Goal: Transaction & Acquisition: Purchase product/service

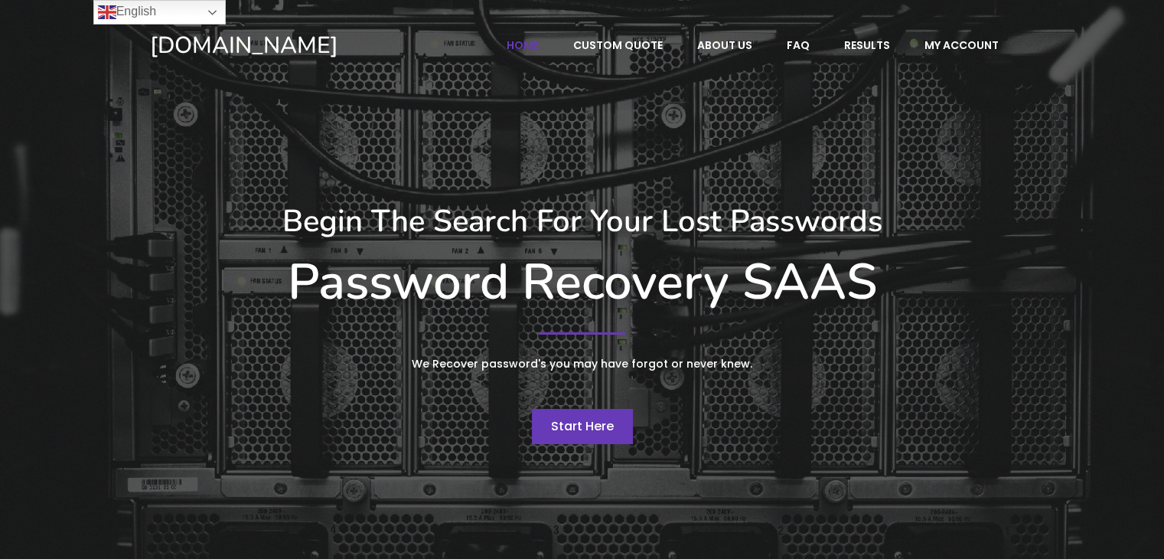
click at [564, 421] on span "Start Here" at bounding box center [582, 426] width 63 height 18
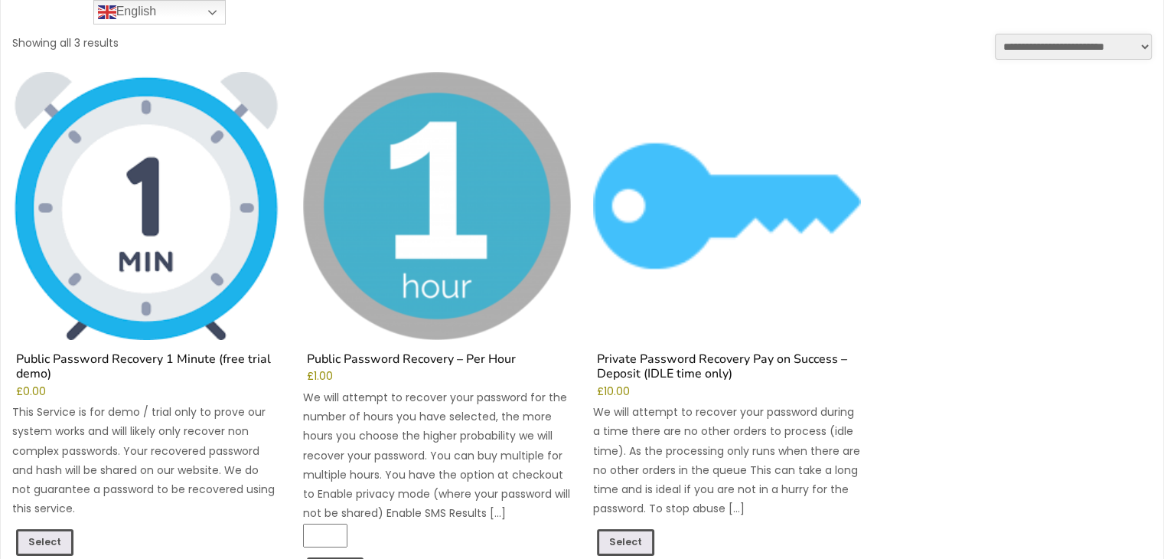
scroll to position [179, 0]
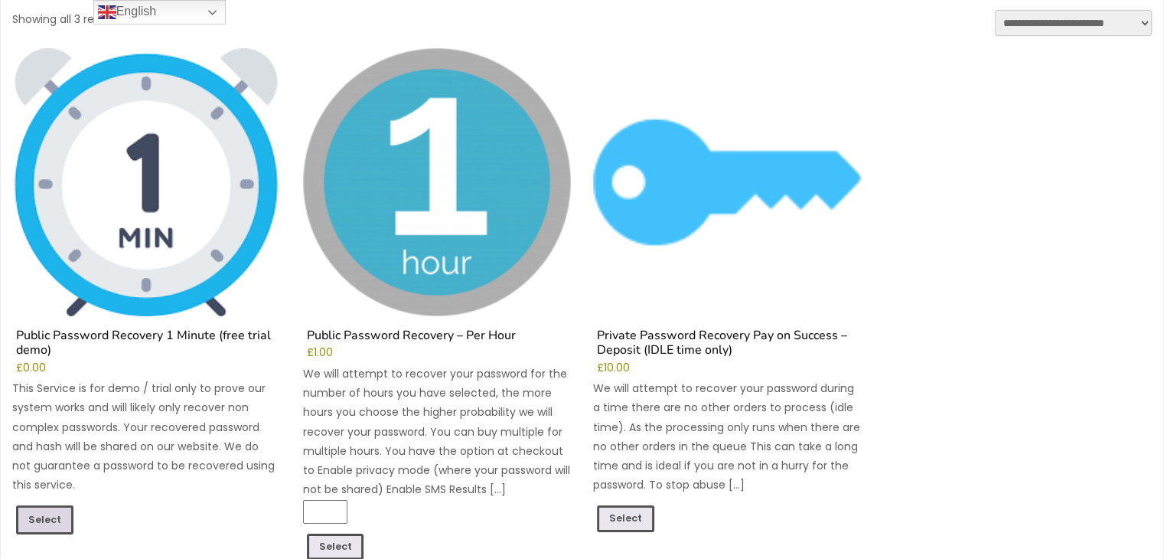
click at [55, 514] on link "Select" at bounding box center [44, 519] width 57 height 29
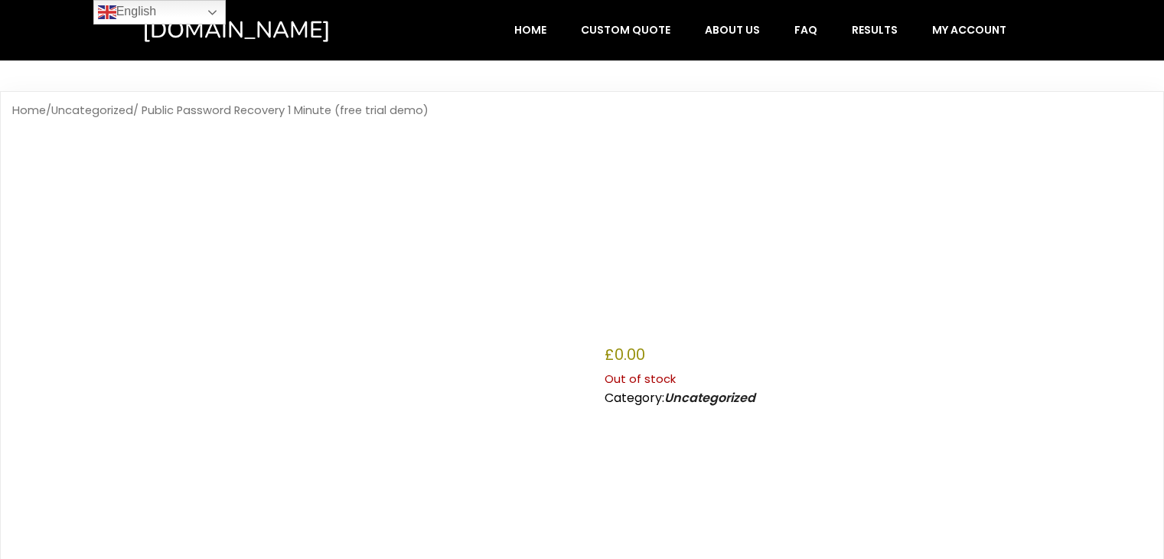
scroll to position [488, 0]
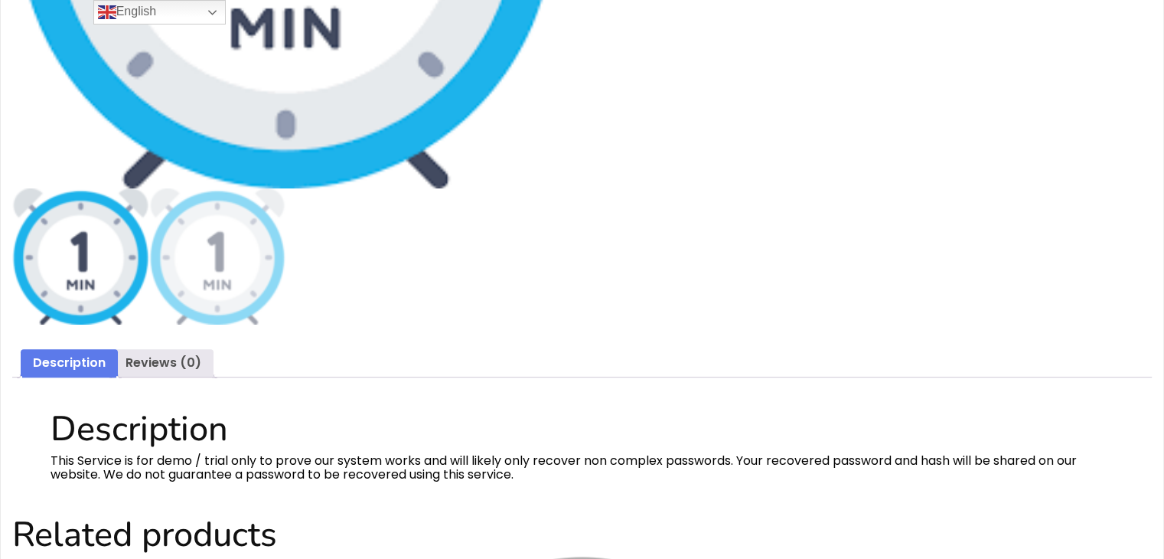
click at [1163, 149] on html "Hashcat.Online Home Custom Quote About Us FAQ Results My account Home / Uncateg…" at bounding box center [582, 503] width 1164 height 1983
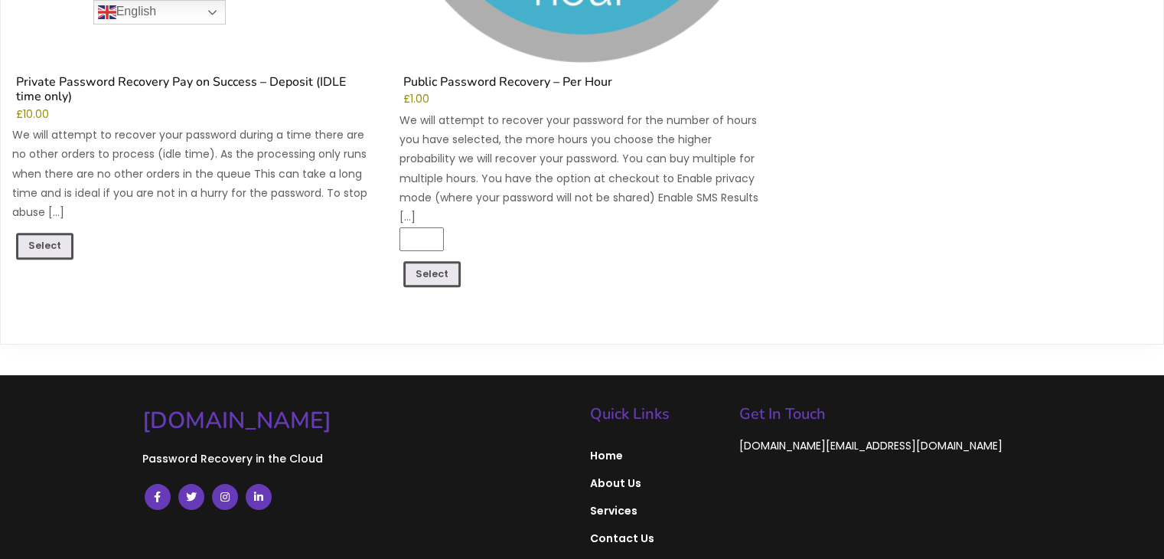
scroll to position [1339, 0]
